Goal: Task Accomplishment & Management: Use online tool/utility

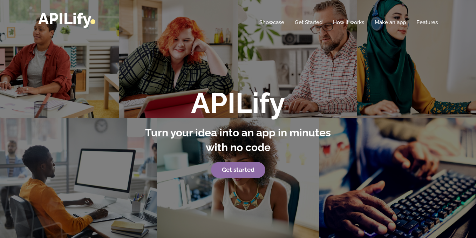
click at [213, 171] on p "Get started" at bounding box center [238, 170] width 194 height 16
click at [226, 169] on strong "Get started" at bounding box center [238, 169] width 33 height 7
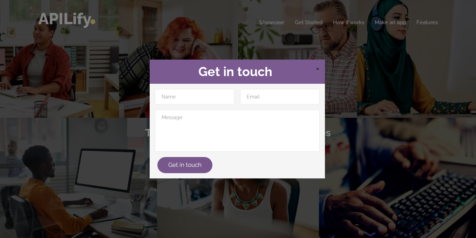
click at [316, 69] on span "×" at bounding box center [317, 68] width 4 height 11
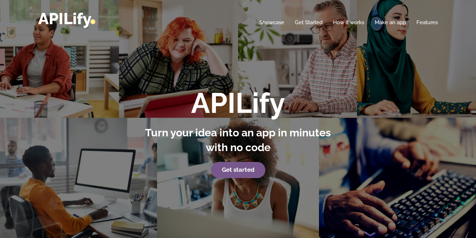
click at [316, 69] on div "APILify Turn your idea into an app in minutes with no code Get started" at bounding box center [238, 124] width 476 height 248
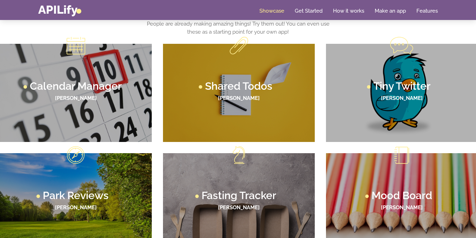
scroll to position [384, 0]
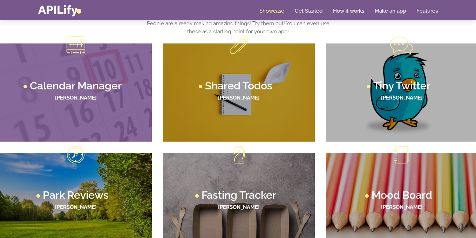
click at [69, 95] on h4 "[PERSON_NAME]" at bounding box center [76, 98] width 138 height 6
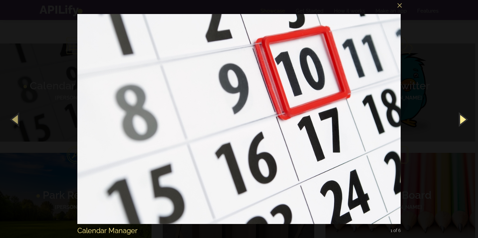
click at [459, 118] on button "button" at bounding box center [463, 119] width 32 height 39
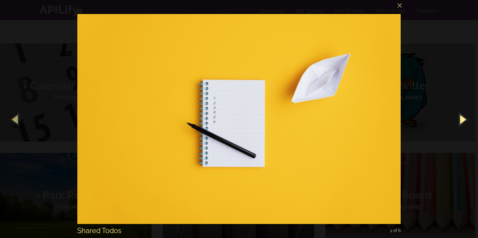
click at [459, 118] on button "button" at bounding box center [463, 119] width 32 height 39
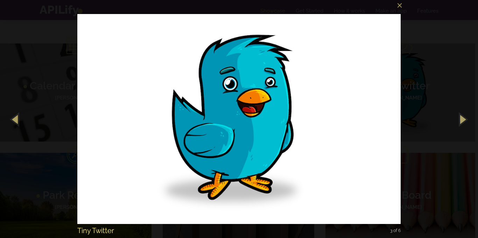
click at [439, 84] on div "× Tiny Twitter 3 of 6 Loading image #%curr%..." at bounding box center [239, 119] width 478 height 238
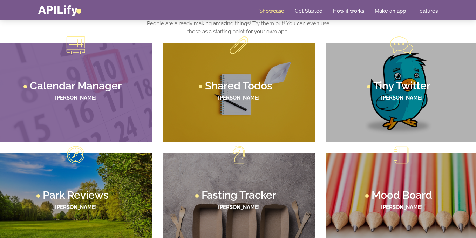
click at [96, 97] on h4 "[PERSON_NAME]" at bounding box center [76, 98] width 138 height 6
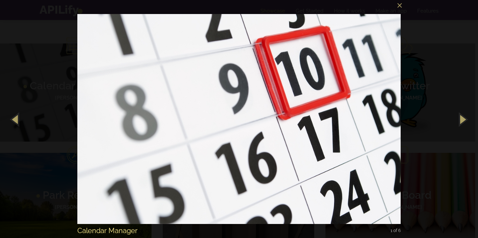
click at [246, 119] on img at bounding box center [239, 119] width 324 height 238
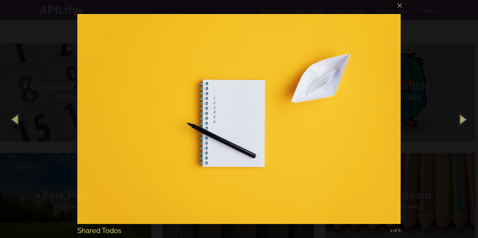
click at [23, 46] on div "× Shared Todos 2 of 6 Loading image #%curr%..." at bounding box center [239, 119] width 478 height 238
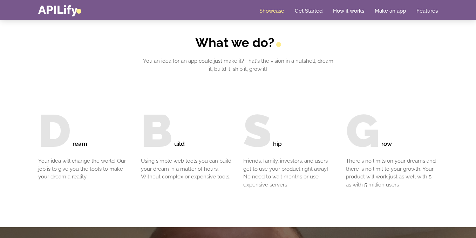
scroll to position [650, 0]
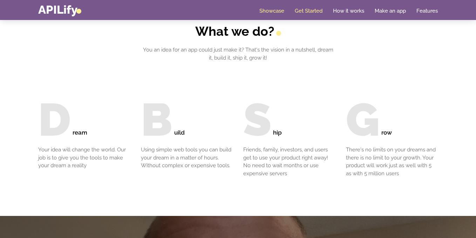
click at [298, 8] on link "Get Started" at bounding box center [309, 10] width 28 height 7
click at [349, 8] on link "How it works" at bounding box center [348, 10] width 31 height 7
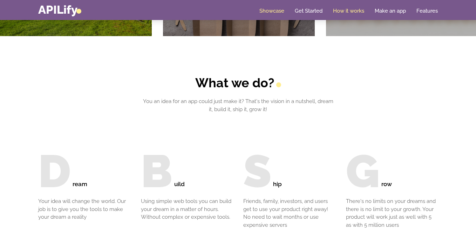
click at [349, 8] on link "How it works" at bounding box center [348, 10] width 31 height 7
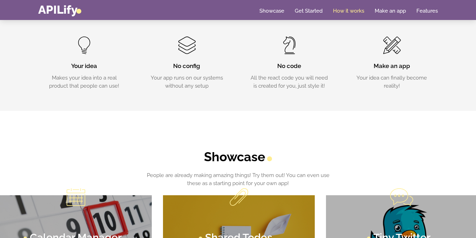
scroll to position [229, 0]
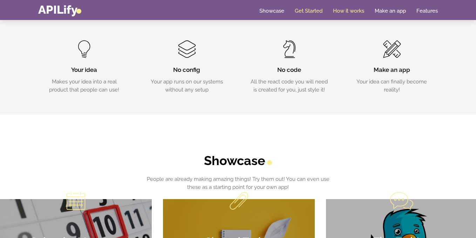
click at [307, 10] on link "Get Started" at bounding box center [309, 10] width 28 height 7
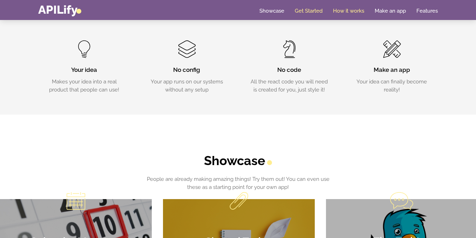
click at [307, 10] on link "Get Started" at bounding box center [309, 10] width 28 height 7
click at [388, 9] on link "Make an app" at bounding box center [389, 10] width 31 height 7
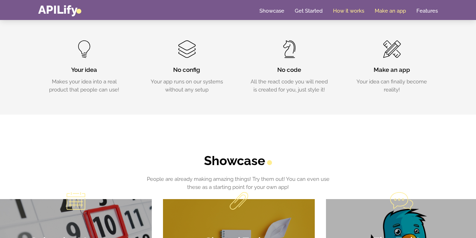
click at [388, 9] on link "Make an app" at bounding box center [389, 10] width 31 height 7
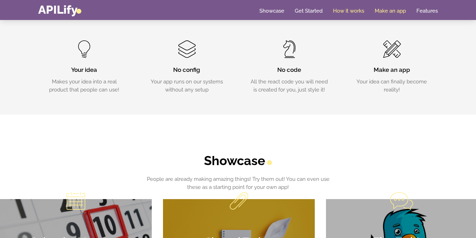
click at [388, 9] on link "Make an app" at bounding box center [389, 10] width 31 height 7
click at [394, 12] on link "Make an app" at bounding box center [389, 10] width 31 height 7
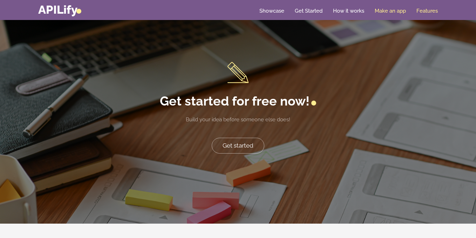
scroll to position [1385, 0]
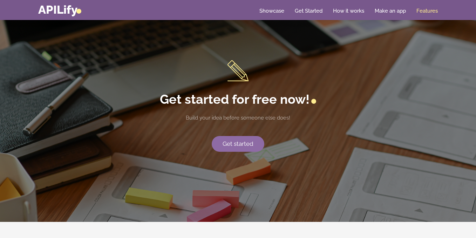
click at [234, 149] on link "Get started" at bounding box center [238, 144] width 53 height 16
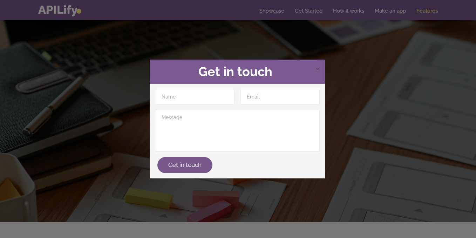
click at [217, 209] on div "× Get in touch Get in touch" at bounding box center [238, 119] width 476 height 238
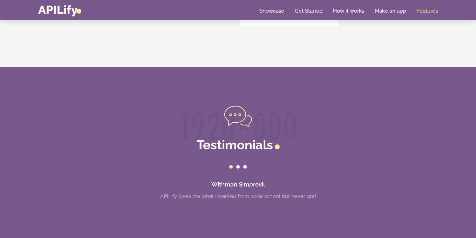
scroll to position [1980, 0]
